Goal: Information Seeking & Learning: Learn about a topic

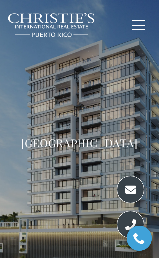
click at [137, 25] on span "button" at bounding box center [138, 25] width 13 height 1
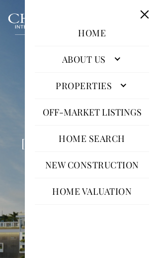
click at [121, 163] on link "New Construction" at bounding box center [92, 165] width 104 height 22
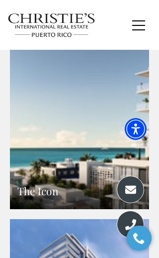
scroll to position [850, 0]
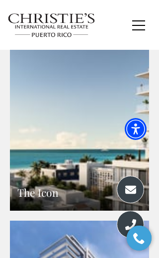
click at [79, 155] on link "The Icon" at bounding box center [79, 125] width 139 height 171
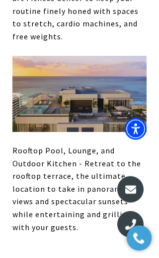
scroll to position [2540, 0]
